Goal: Check status: Check status

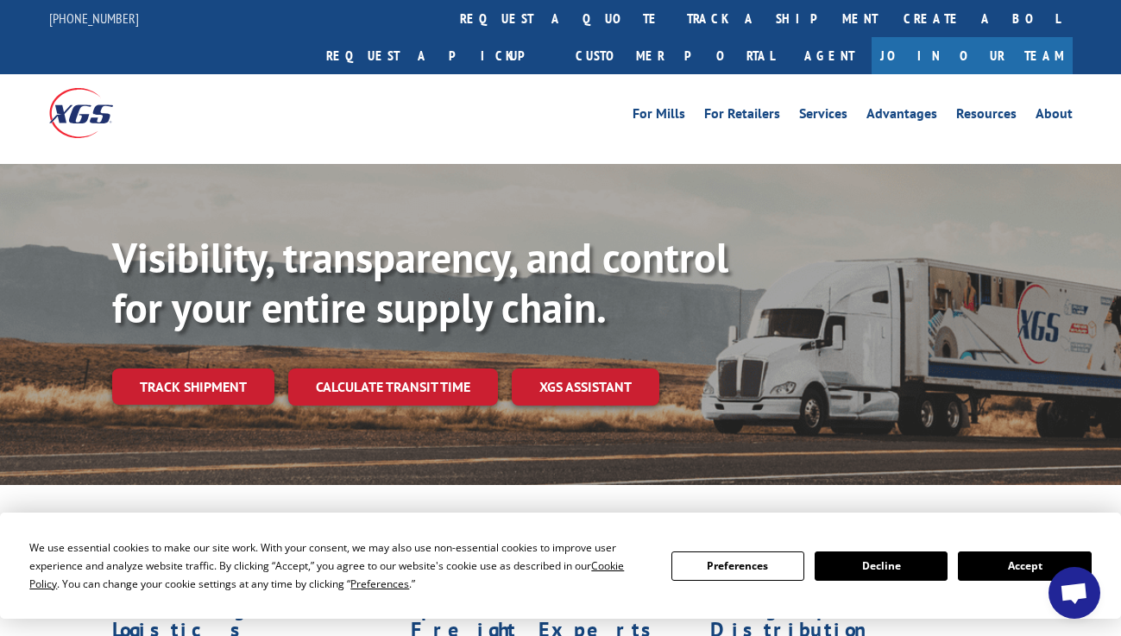
click at [1025, 571] on button "Accept" at bounding box center [1024, 566] width 133 height 29
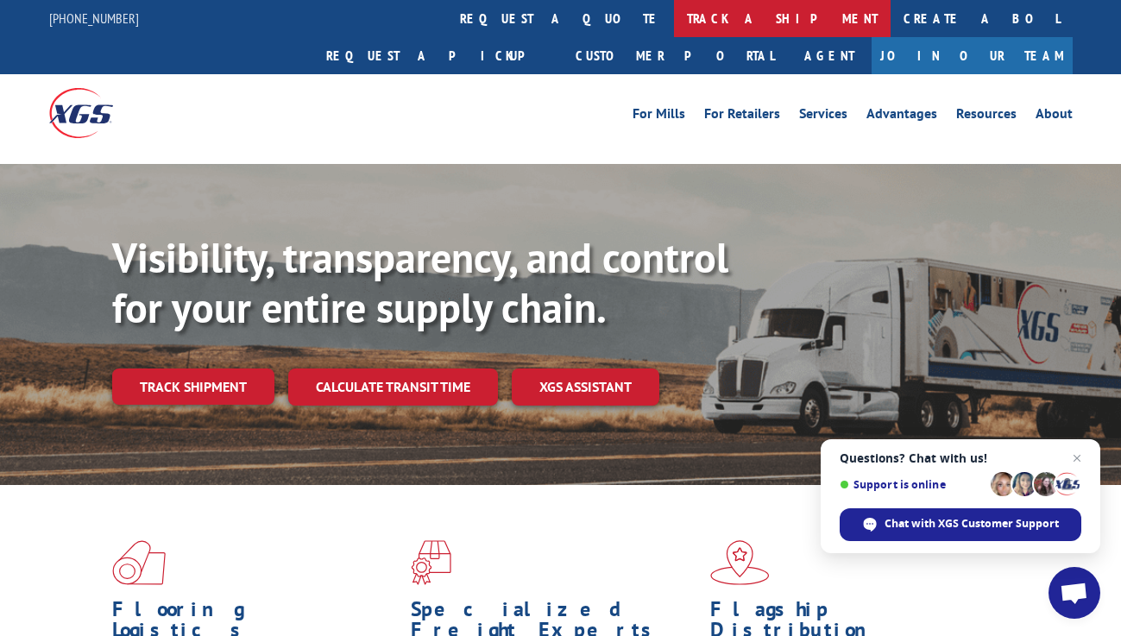
click at [674, 22] on link "track a shipment" at bounding box center [782, 18] width 217 height 37
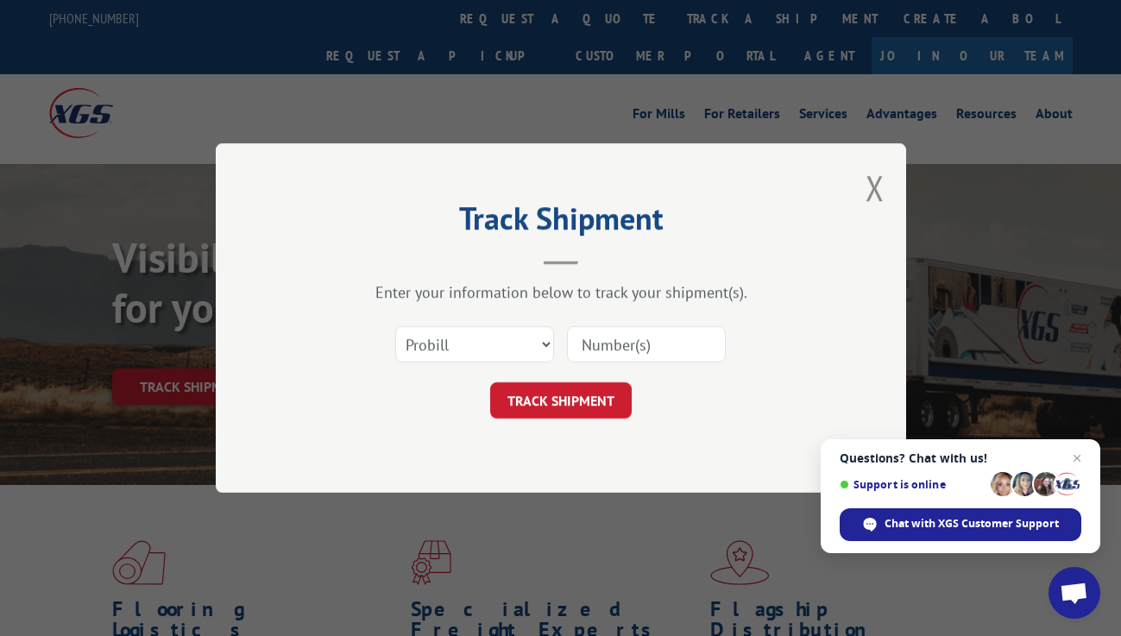
click at [603, 353] on input at bounding box center [646, 344] width 159 height 36
paste input "16928576"
type input "16928576"
click at [592, 409] on button "TRACK SHIPMENT" at bounding box center [561, 400] width 142 height 36
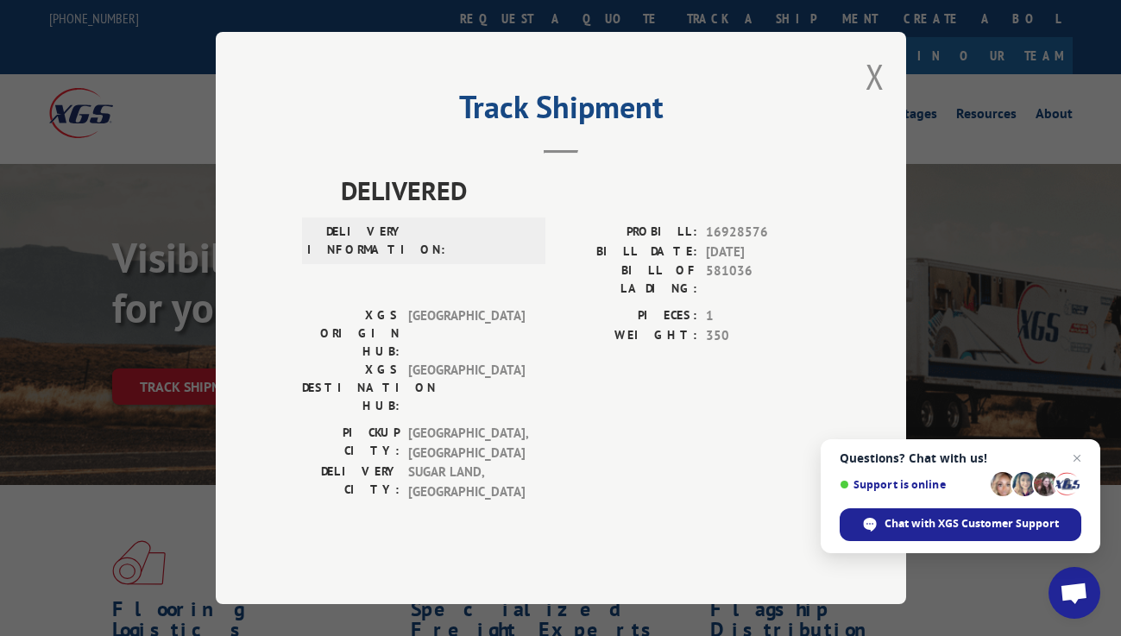
drag, startPoint x: 432, startPoint y: 293, endPoint x: 537, endPoint y: 329, distance: 111.4
click at [466, 264] on div "DELIVERY INFORMATION:" at bounding box center [423, 241] width 243 height 47
click at [538, 306] on div "DELIVERY INFORMATION:" at bounding box center [423, 265] width 243 height 84
click at [982, 526] on span "Chat with XGS Customer Support" at bounding box center [972, 524] width 174 height 16
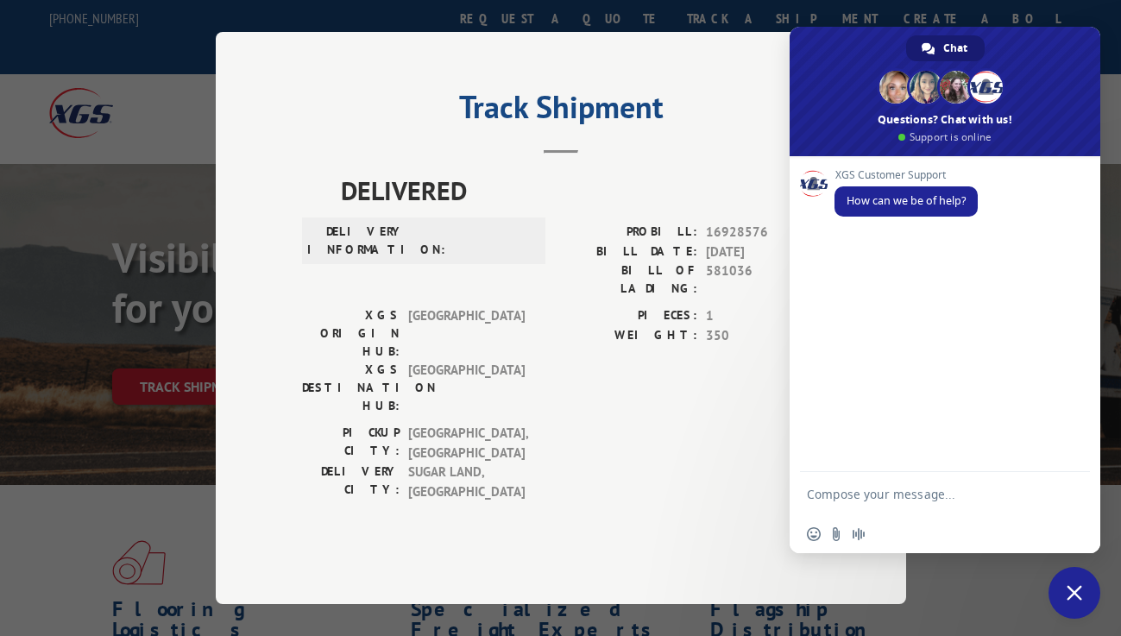
click at [868, 499] on textarea "Compose your message..." at bounding box center [928, 493] width 242 height 43
click at [916, 501] on textarea "just want to check if my package was already delivered." at bounding box center [928, 486] width 242 height 59
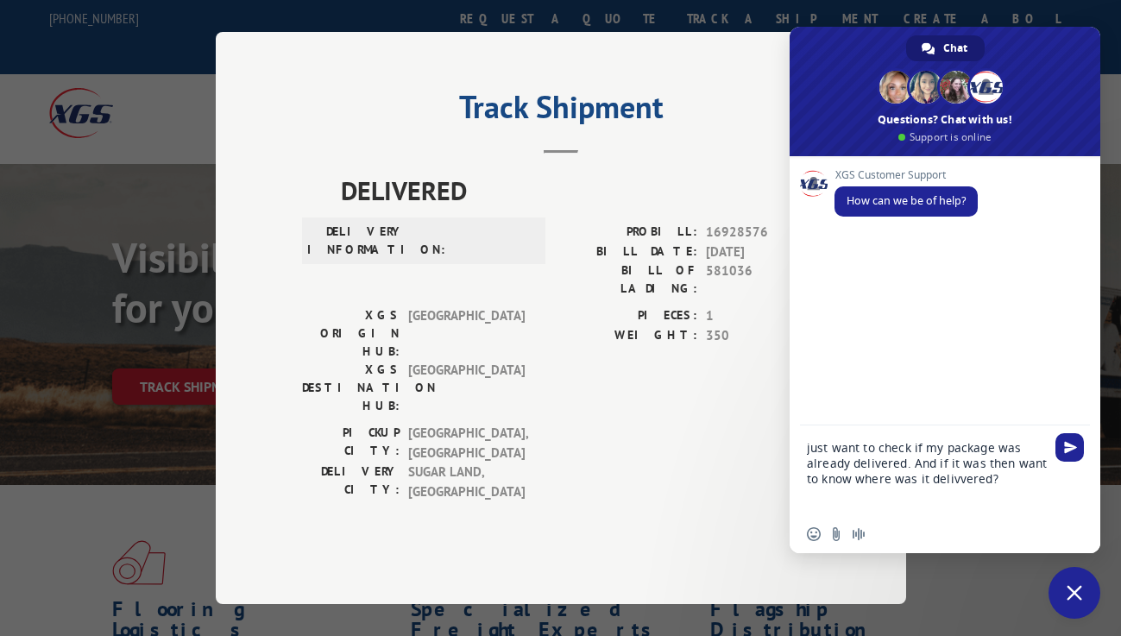
drag, startPoint x: 970, startPoint y: 460, endPoint x: 975, endPoint y: 474, distance: 14.5
type textarea "just want to check if my package was already delivered. And if it was then want…"
click at [1020, 141] on span at bounding box center [945, 91] width 311 height 129
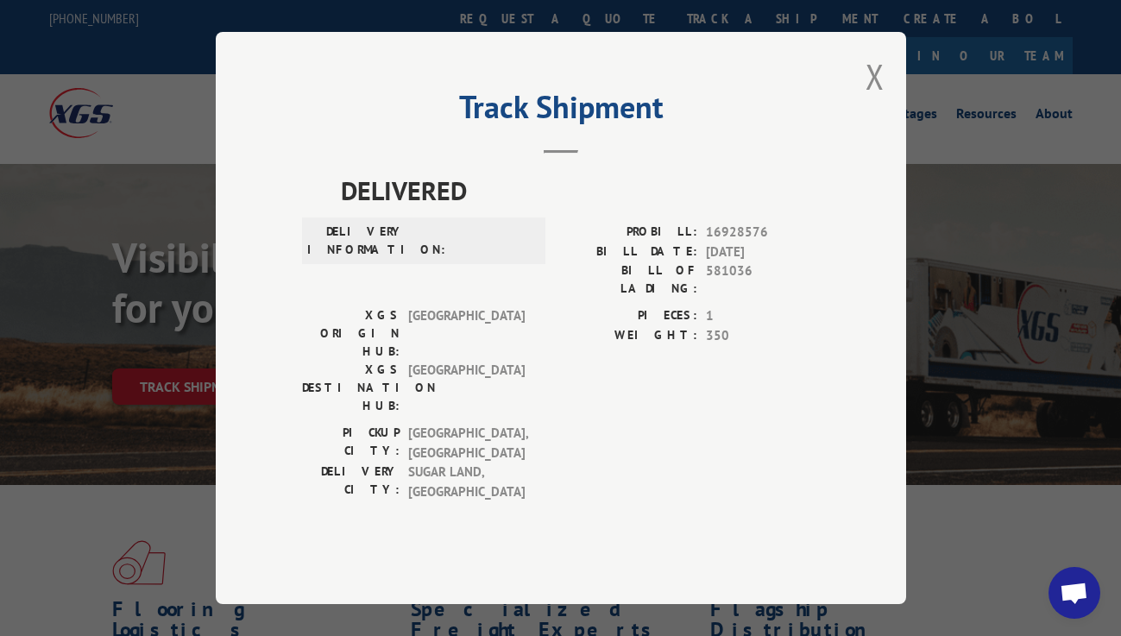
click at [1066, 588] on span "Open chat" at bounding box center [1074, 595] width 28 height 24
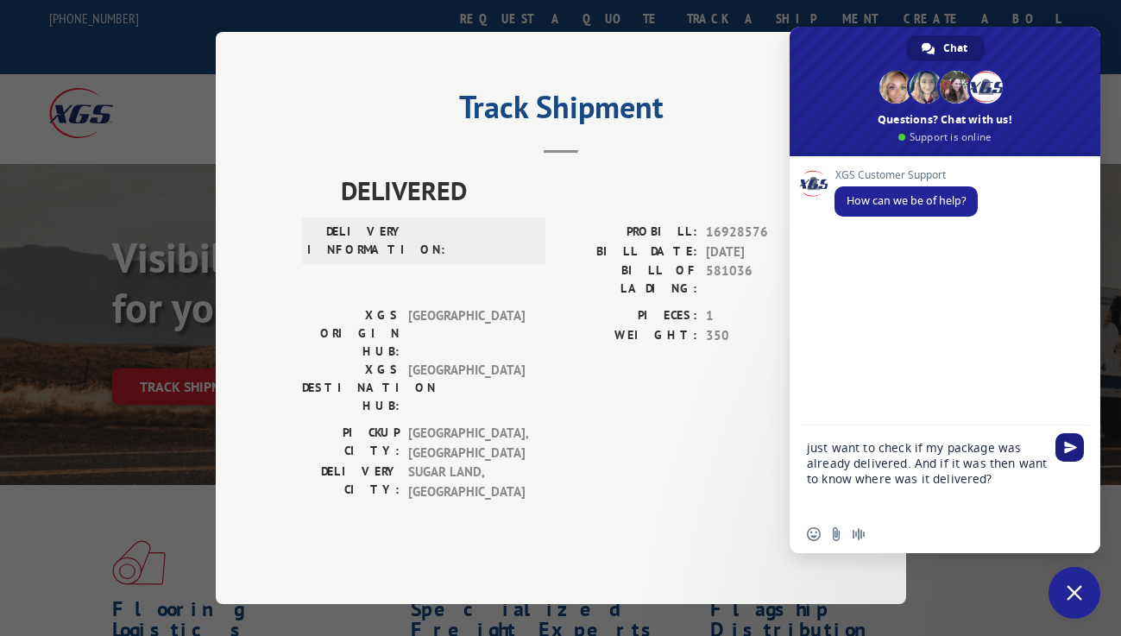
click at [1067, 447] on span "Send" at bounding box center [1070, 447] width 13 height 13
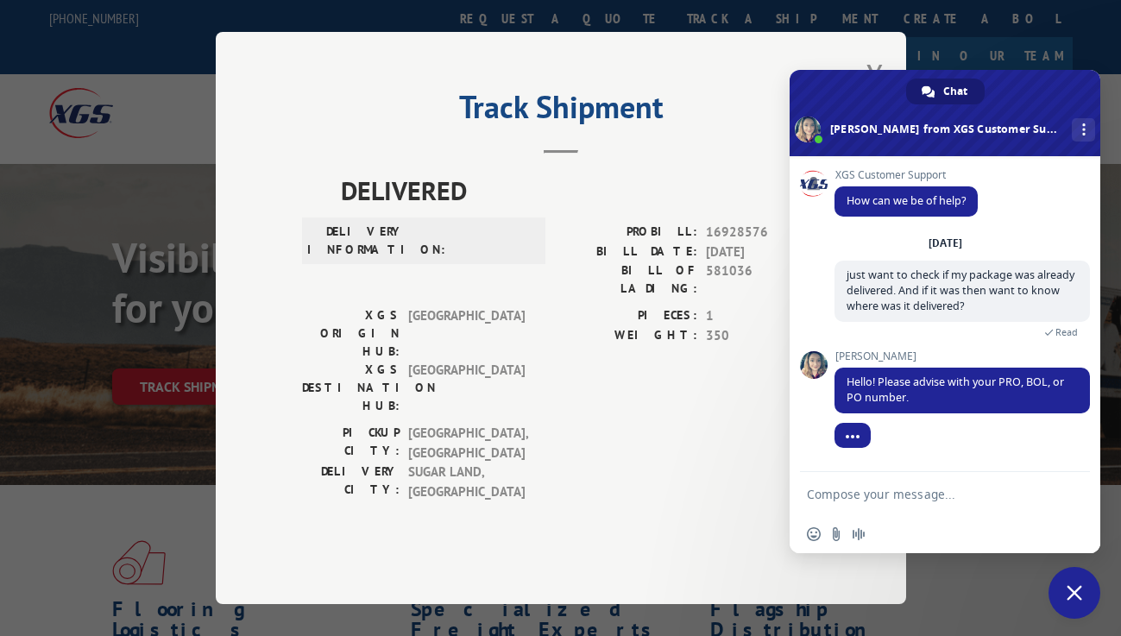
click at [874, 502] on textarea "Compose your message..." at bounding box center [928, 493] width 242 height 43
paste textarea "16928576"
type textarea "thanks sure 16928576"
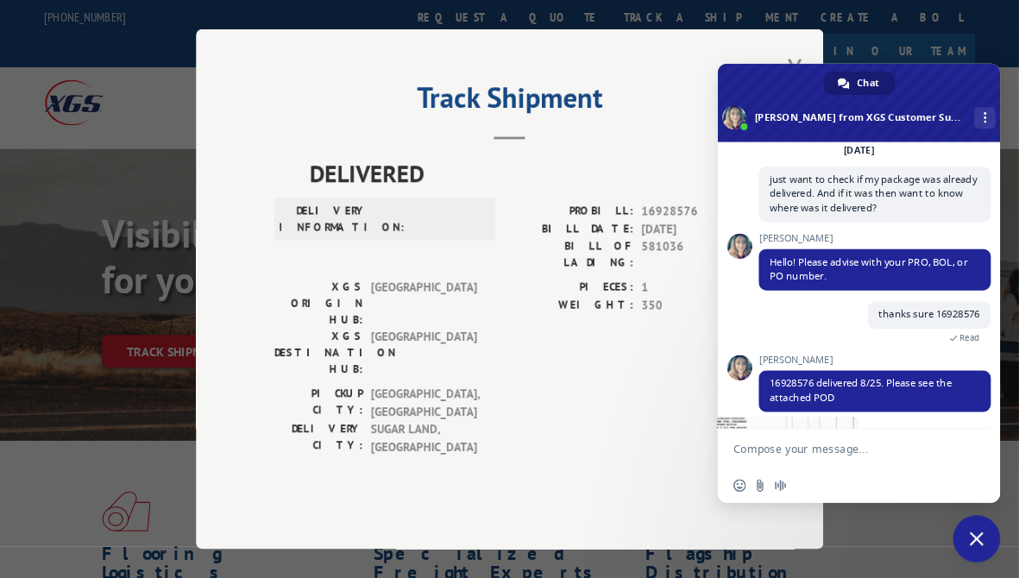
scroll to position [186, 0]
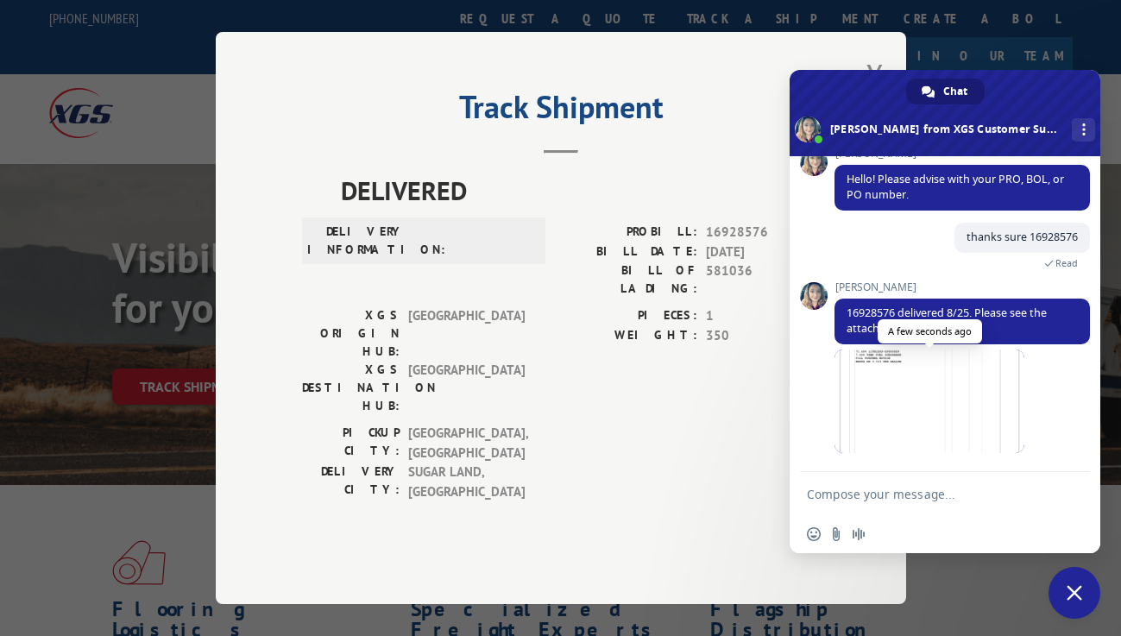
click at [978, 390] on span at bounding box center [930, 402] width 190 height 104
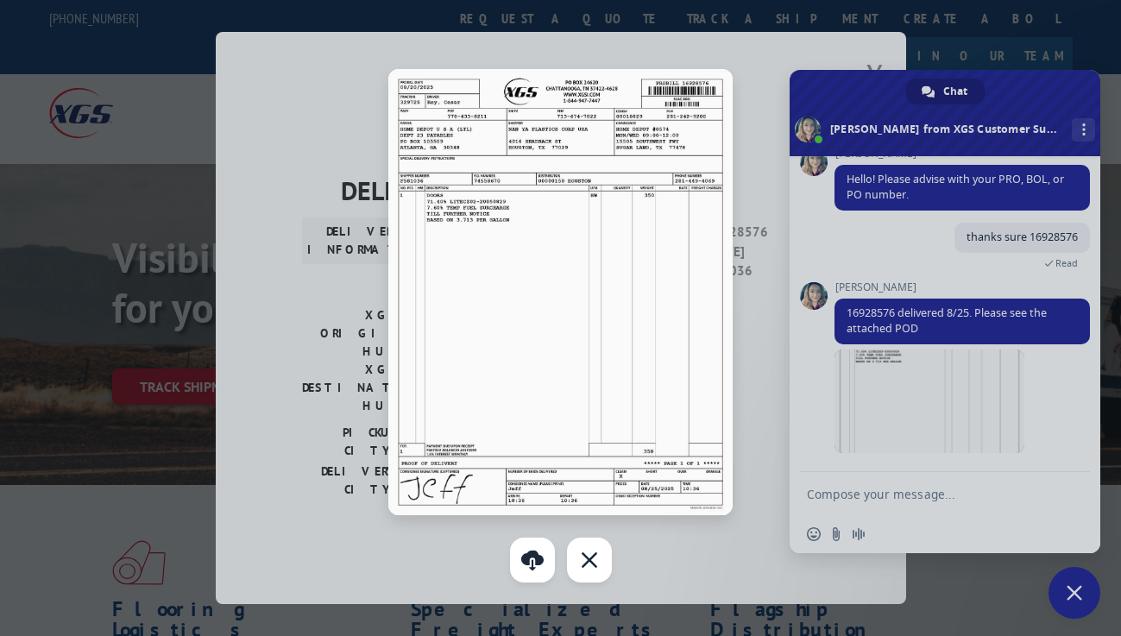
click at [652, 382] on img at bounding box center [560, 292] width 344 height 446
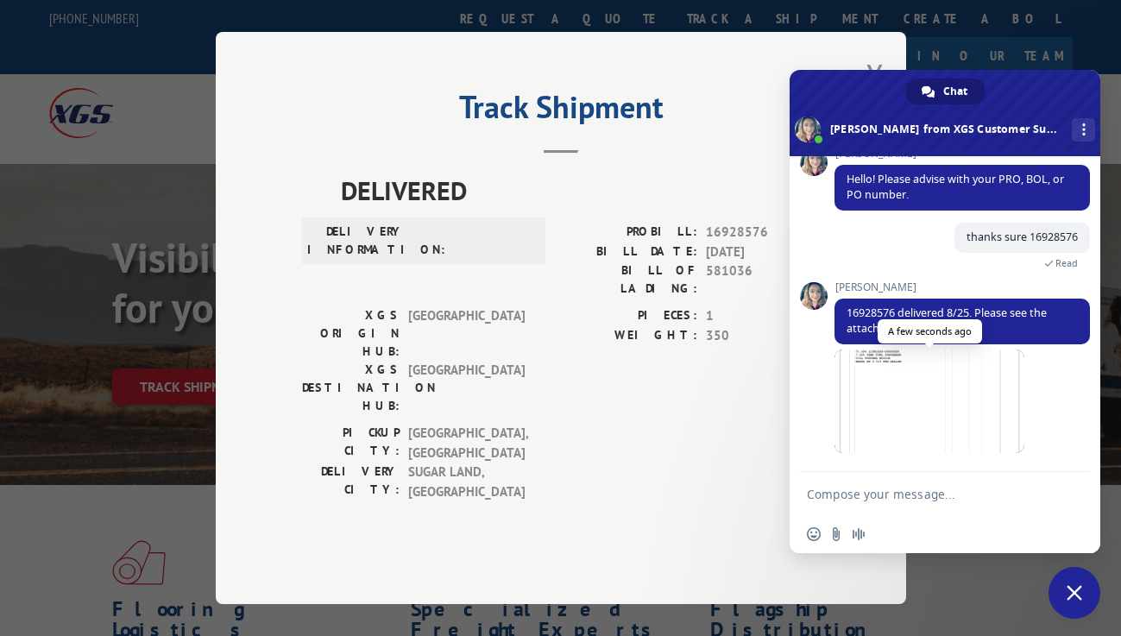
click at [1021, 404] on span at bounding box center [930, 402] width 190 height 104
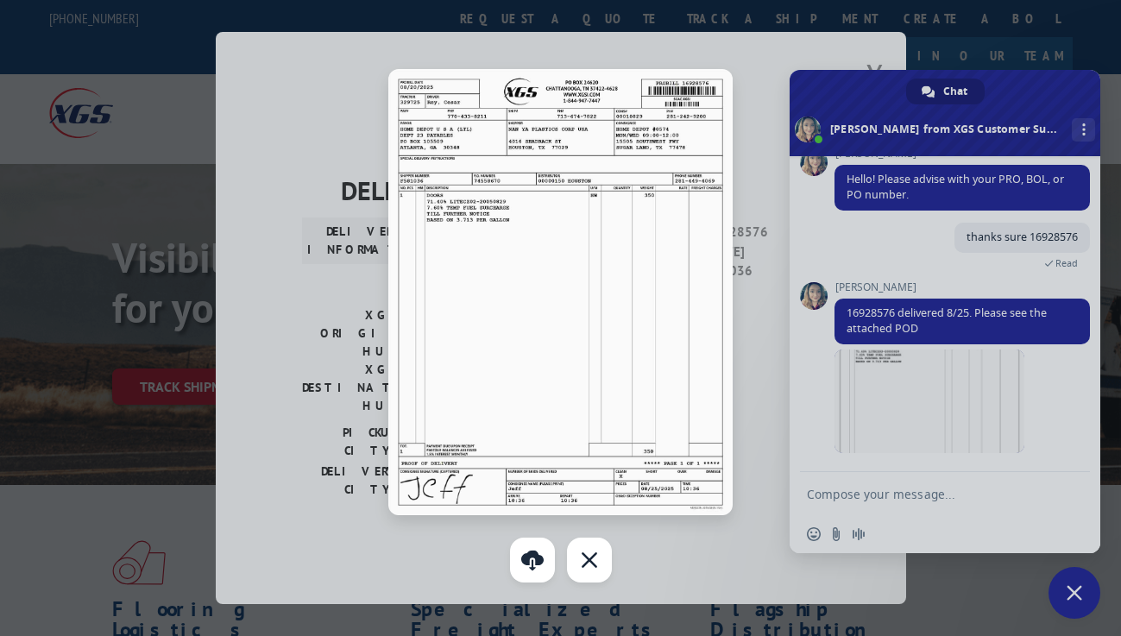
drag, startPoint x: 1063, startPoint y: 1, endPoint x: 710, endPoint y: 565, distance: 665.1
click at [710, 565] on div at bounding box center [560, 318] width 1121 height 636
click at [710, 565] on div "Track Shipment DELIVERED DELIVERY INFORMATION: PROBILL: 16928576 BILL DATE: [DA…" at bounding box center [560, 318] width 1121 height 636
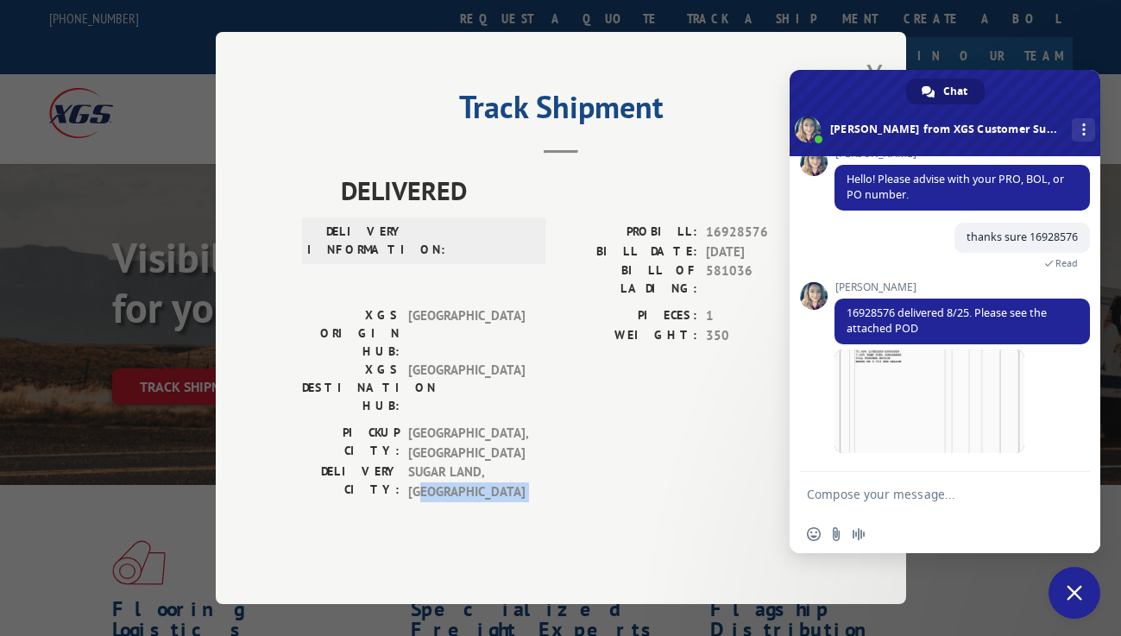
click at [919, 497] on textarea "Compose your message..." at bounding box center [928, 493] width 242 height 43
click at [918, 496] on textarea "Compose your message..." at bounding box center [928, 493] width 242 height 43
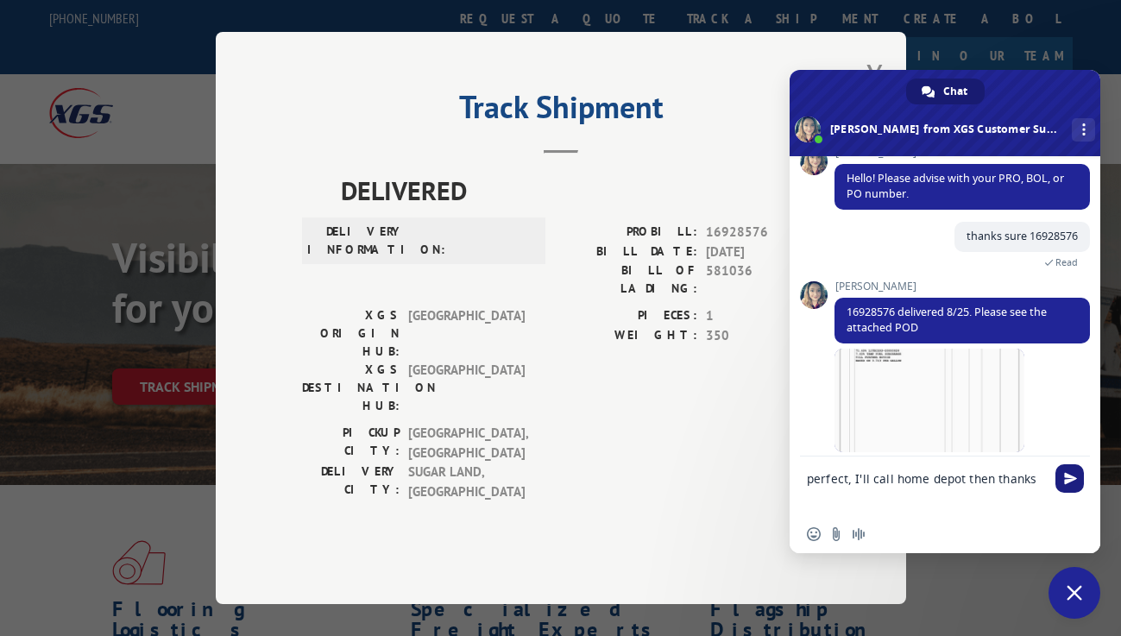
type textarea "perfect, I'll call home depot then thanks"
click at [1074, 474] on span "Send" at bounding box center [1070, 478] width 13 height 13
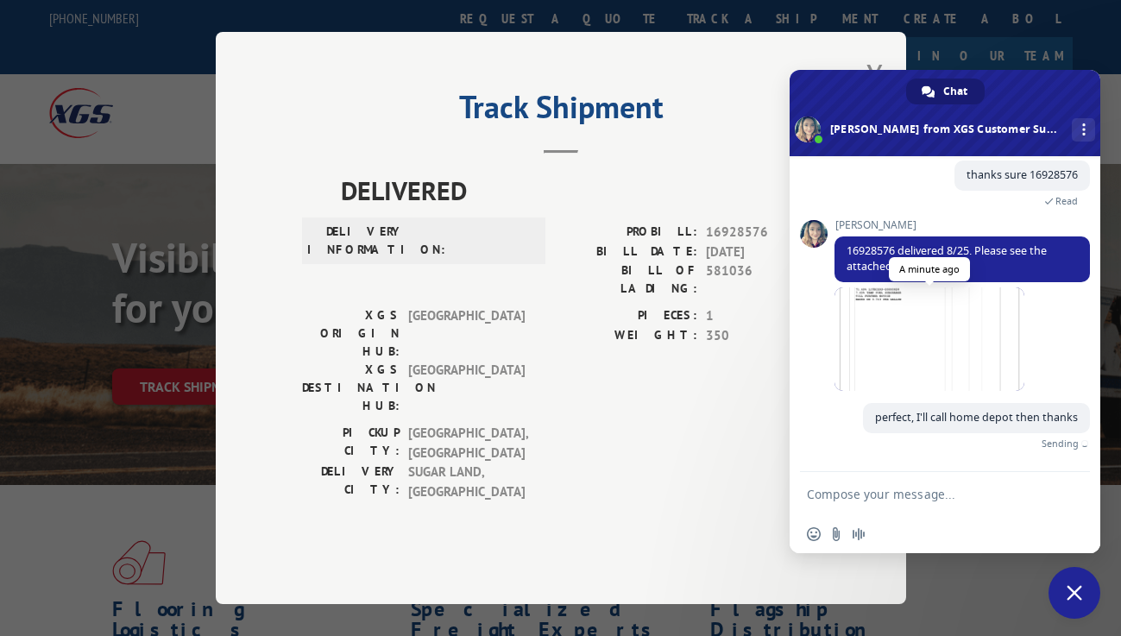
click at [981, 378] on span at bounding box center [930, 339] width 190 height 104
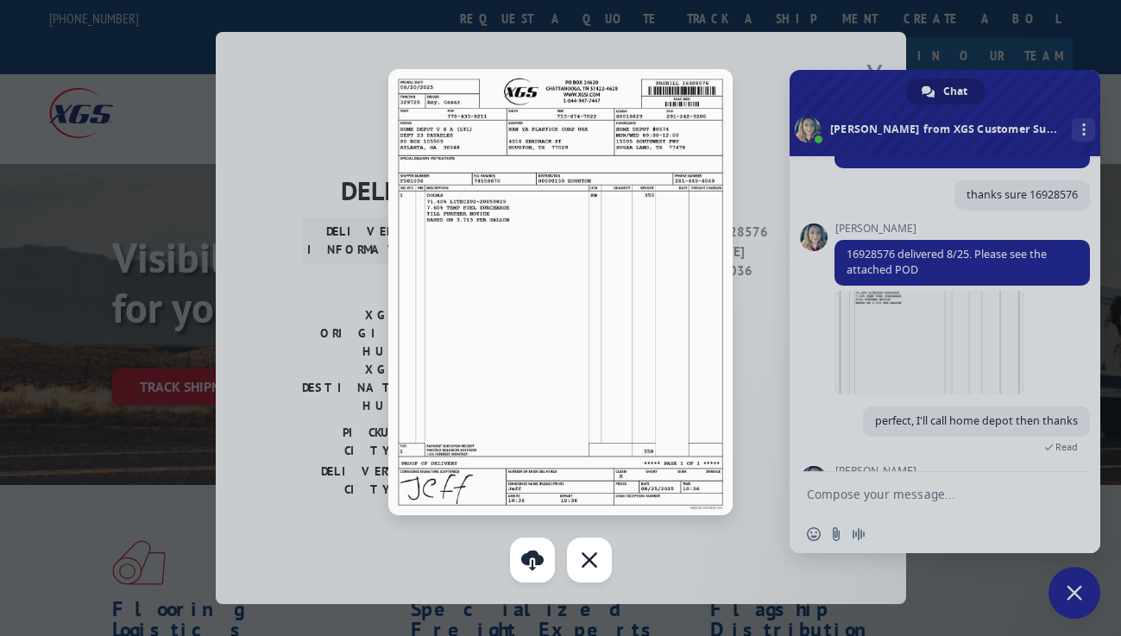
scroll to position [304, 0]
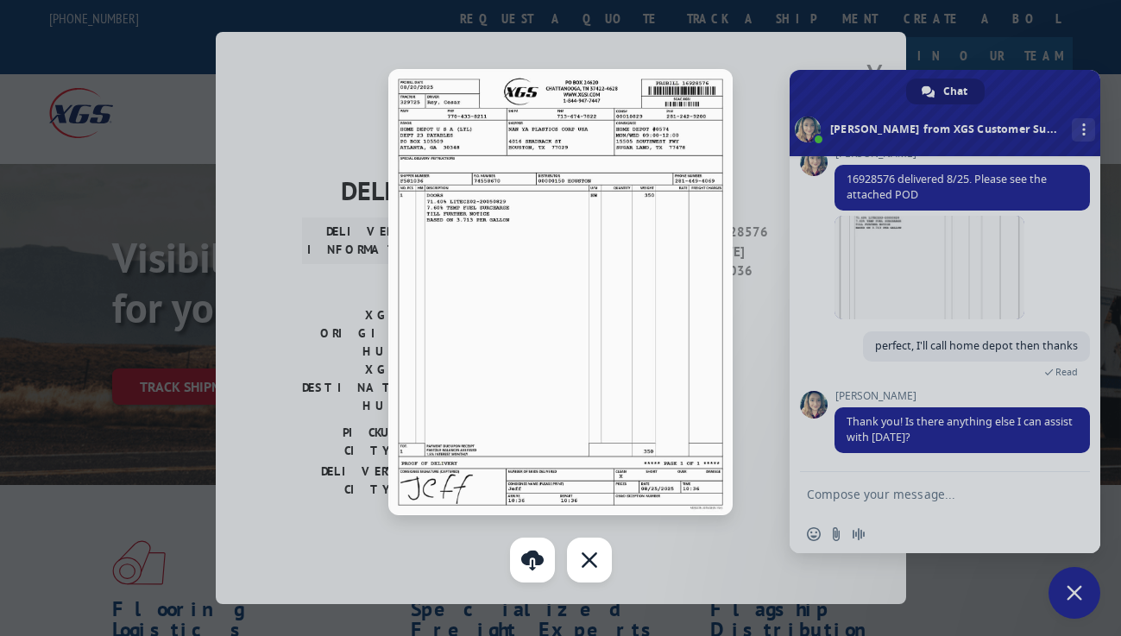
click at [918, 502] on div at bounding box center [560, 318] width 1121 height 636
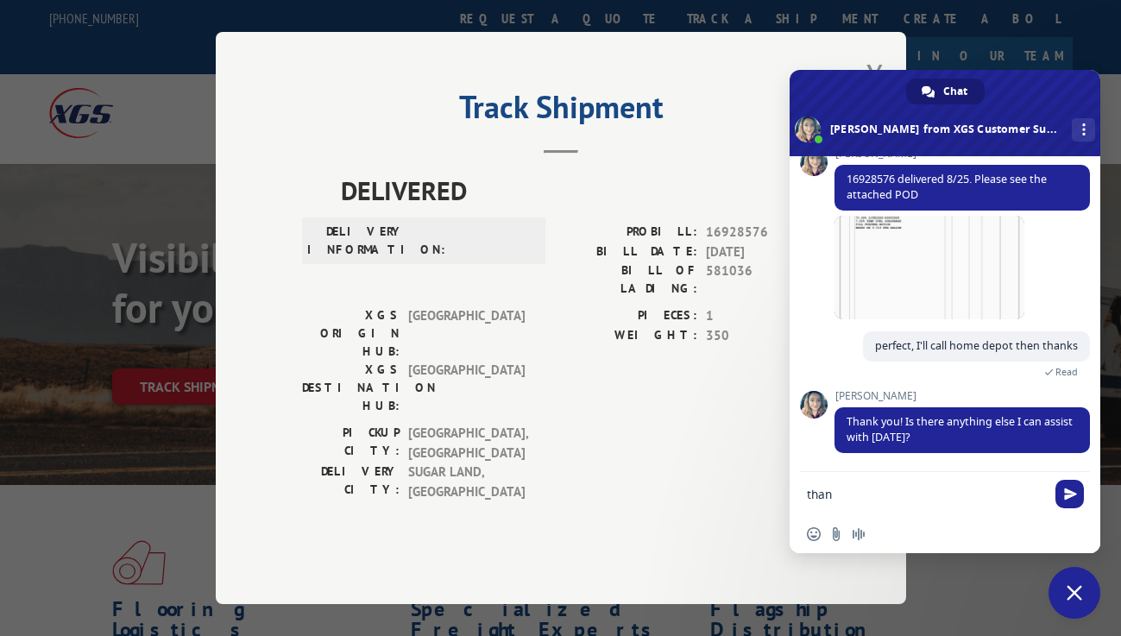
scroll to position [338, 0]
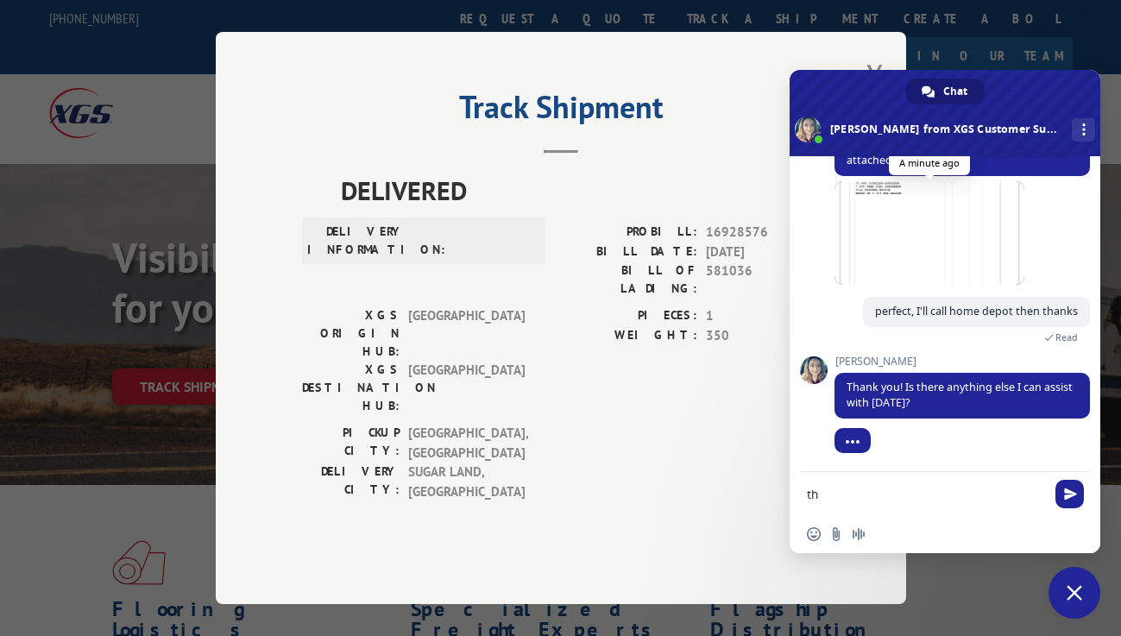
type textarea "t"
click at [950, 269] on span at bounding box center [930, 233] width 190 height 104
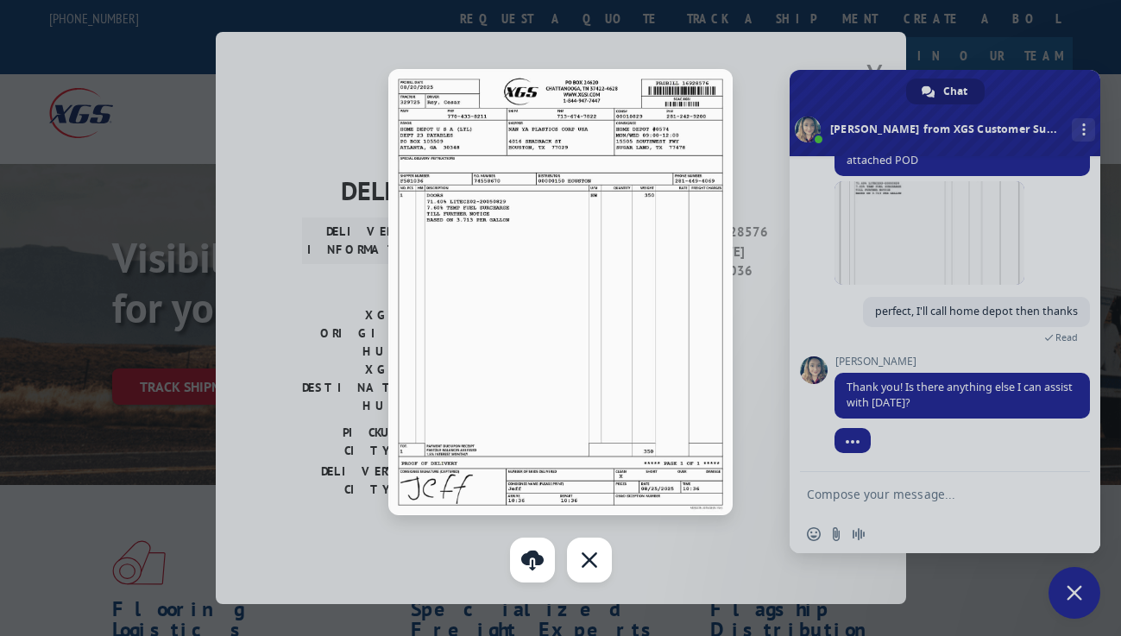
click at [512, 285] on img at bounding box center [560, 292] width 344 height 446
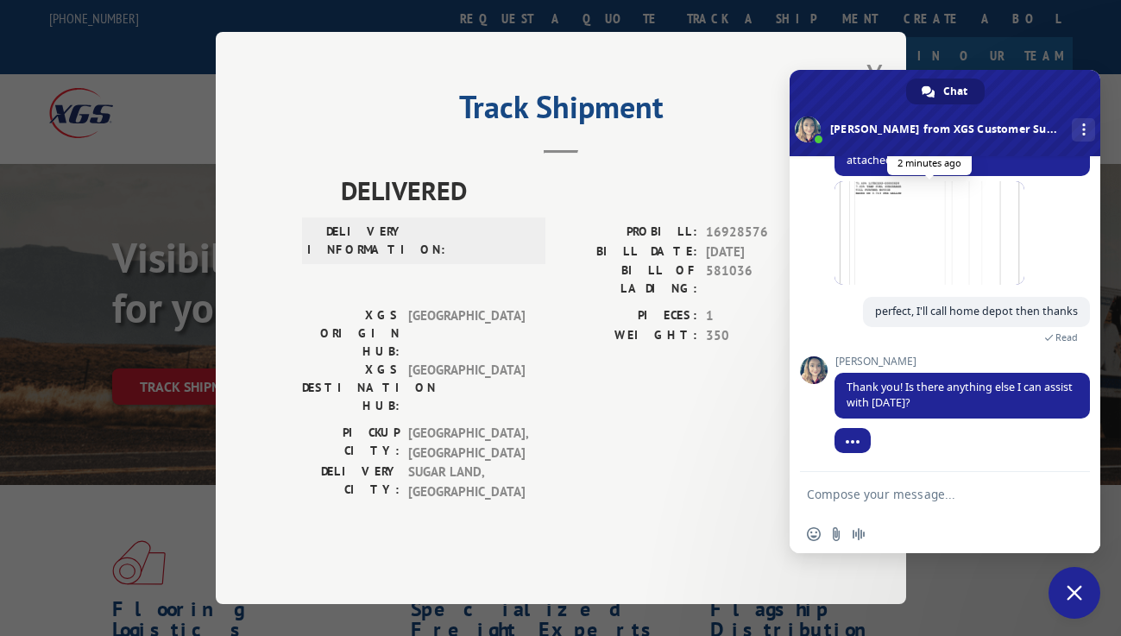
click at [907, 240] on span at bounding box center [930, 233] width 190 height 104
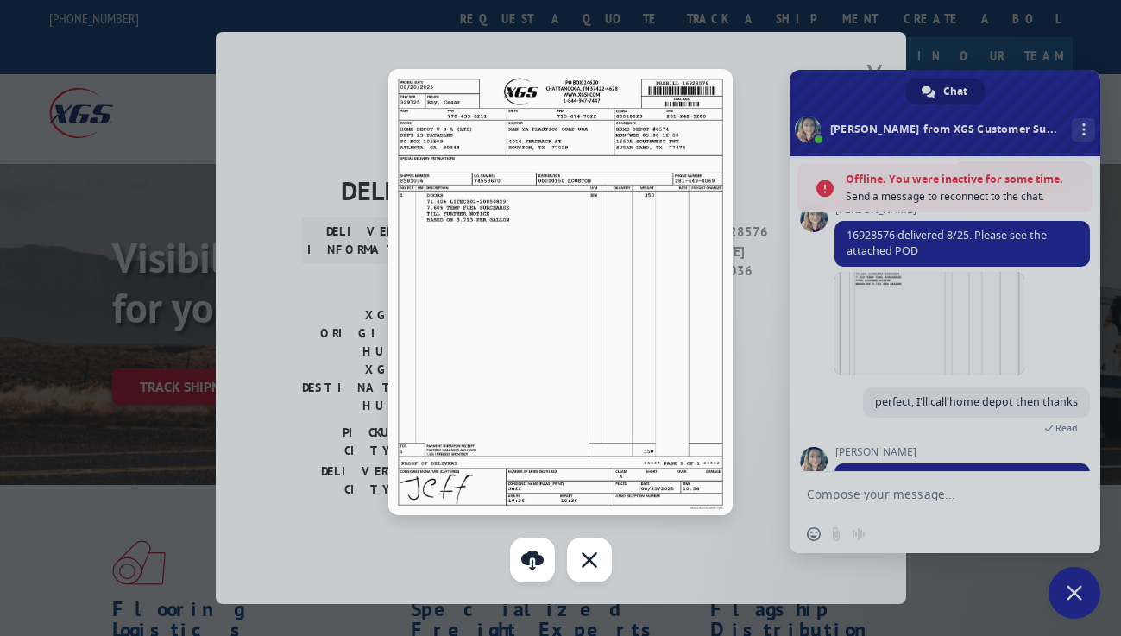
scroll to position [417, 0]
